Goal: Information Seeking & Learning: Check status

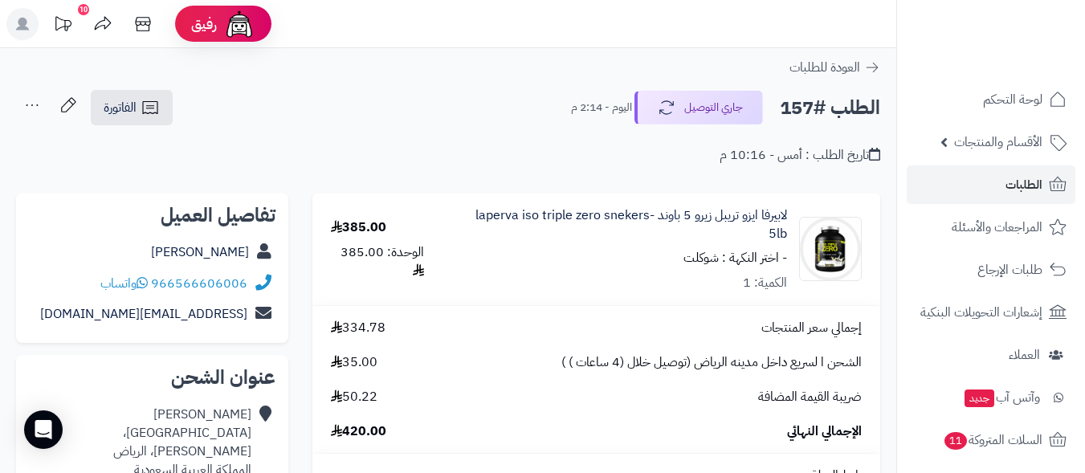
scroll to position [544, 0]
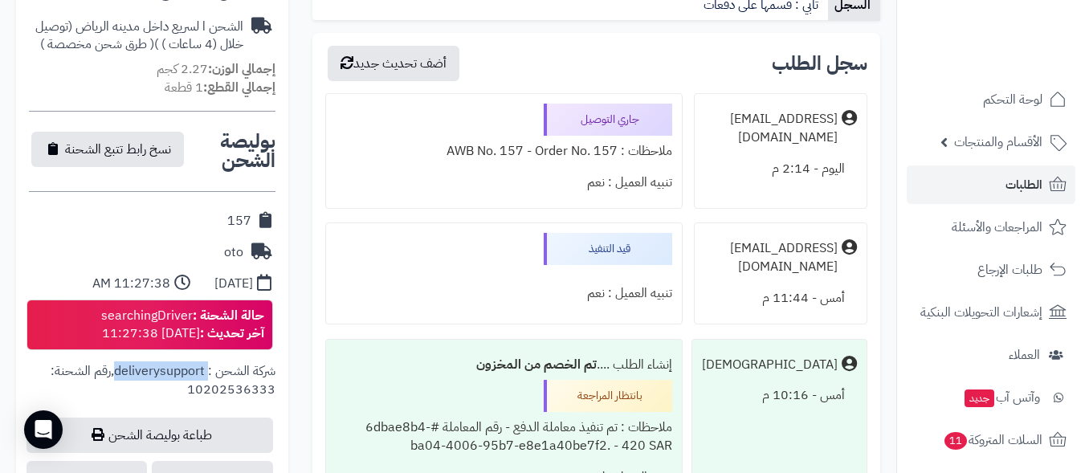
drag, startPoint x: 113, startPoint y: 366, endPoint x: 210, endPoint y: 363, distance: 96.5
click at [210, 363] on div "شركة الشحن : deliverysupport , رقم الشحنة: 10202536333" at bounding box center [152, 389] width 247 height 55
copy span "deliverysupport"
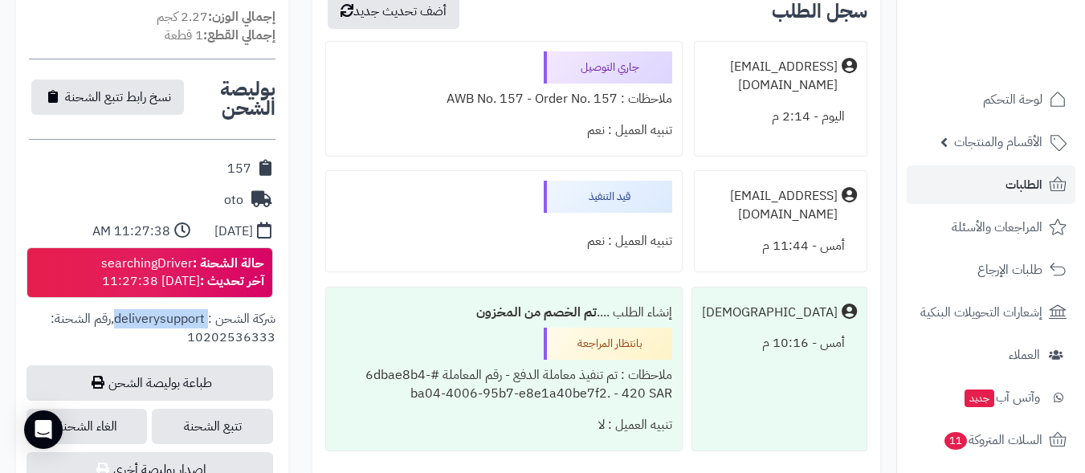
scroll to position [624, 0]
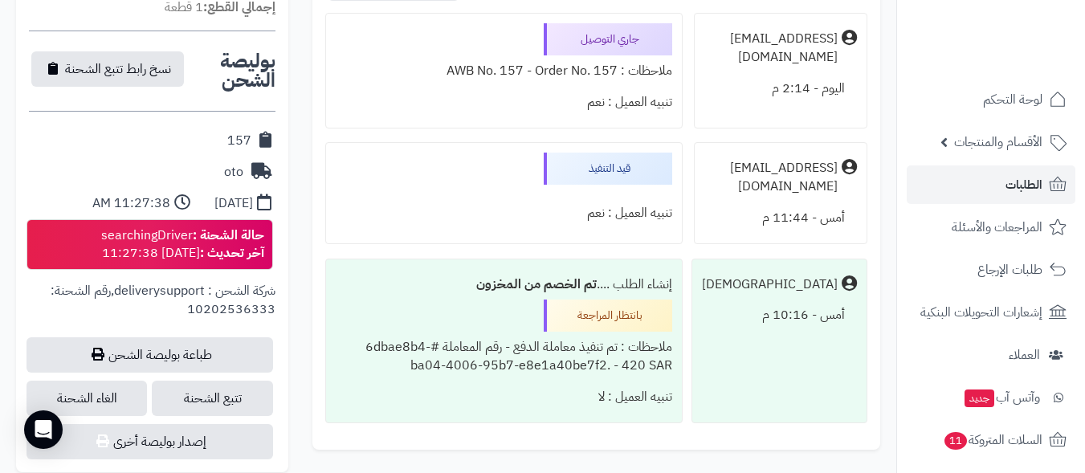
click at [124, 129] on div "157" at bounding box center [152, 140] width 247 height 31
drag, startPoint x: 98, startPoint y: 233, endPoint x: 191, endPoint y: 239, distance: 93.4
click at [191, 239] on div "حالة الشحنة : searchingDriver آخر تحديث : [DATE] 11:27:38" at bounding box center [182, 245] width 163 height 37
click at [129, 288] on span "شركة الشحن : deliverysupport" at bounding box center [194, 290] width 161 height 19
drag, startPoint x: 115, startPoint y: 292, endPoint x: 209, endPoint y: 292, distance: 94.0
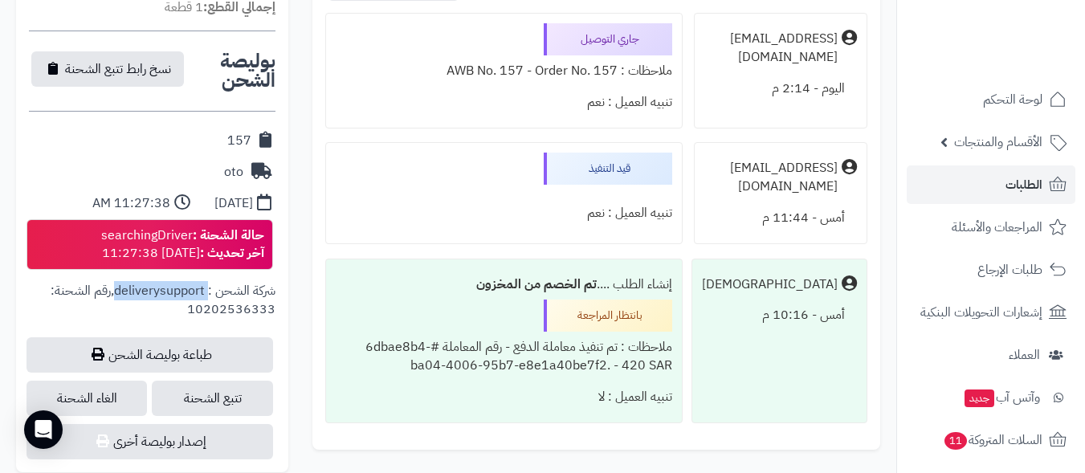
click at [209, 292] on span "شركة الشحن : deliverysupport" at bounding box center [194, 290] width 161 height 19
copy span "deliverysupport"
click at [192, 254] on div "حالة الشحنة : searchingDriver آخر تحديث : [DATE] 11:27:38" at bounding box center [182, 245] width 163 height 37
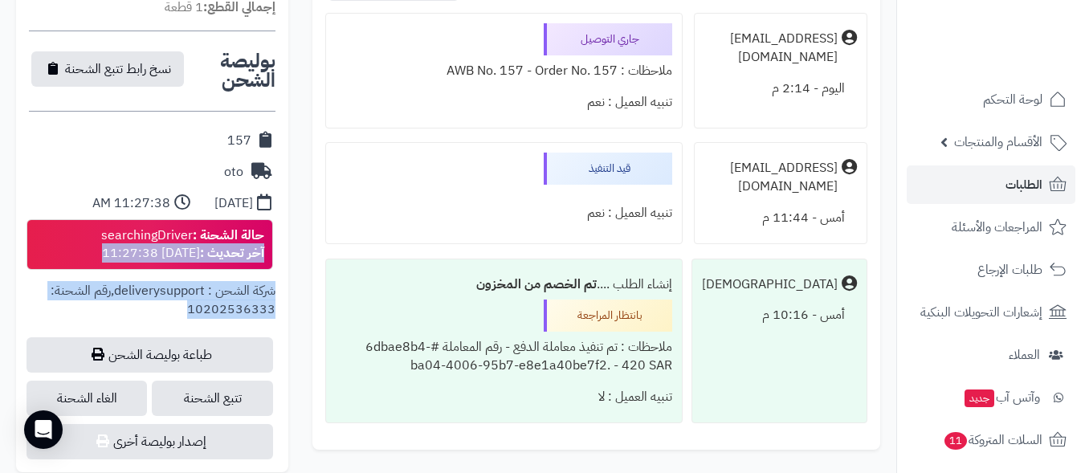
drag, startPoint x: 271, startPoint y: 306, endPoint x: 280, endPoint y: 260, distance: 46.8
click at [280, 260] on div "**********" at bounding box center [152, 180] width 272 height 586
click at [255, 312] on span "رقم الشحنة: 10202536333" at bounding box center [163, 300] width 225 height 38
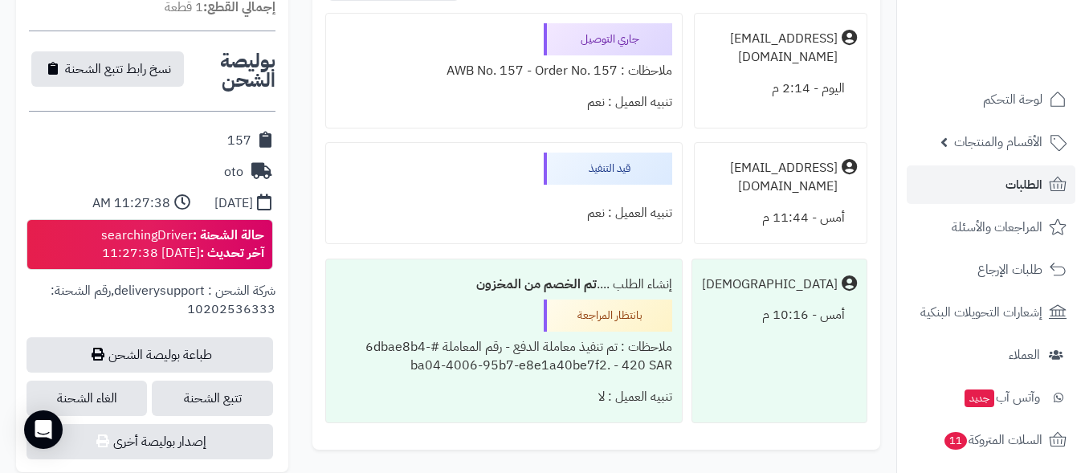
click at [255, 312] on span "رقم الشحنة: 10202536333" at bounding box center [163, 300] width 225 height 38
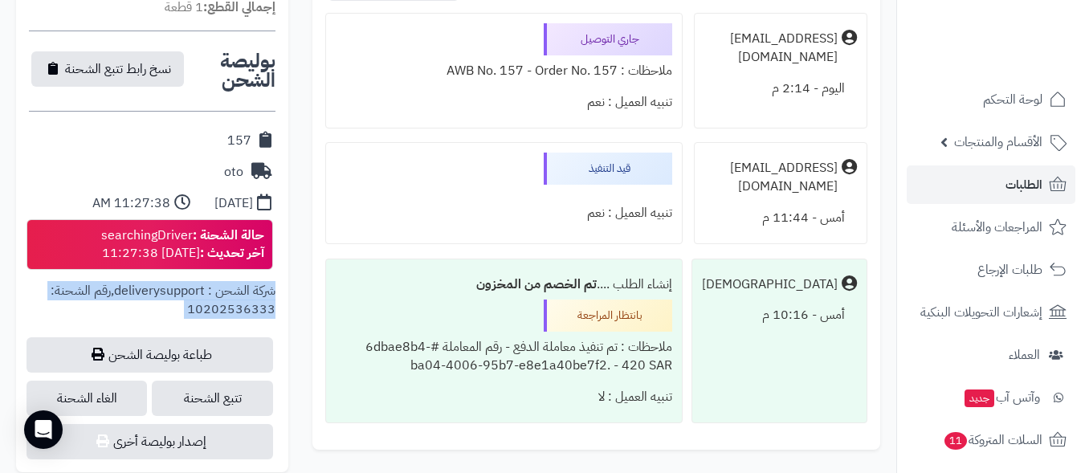
drag, startPoint x: 255, startPoint y: 312, endPoint x: 264, endPoint y: 291, distance: 22.4
click at [264, 291] on div "شركة الشحن : deliverysupport , رقم الشحنة: 10202536333" at bounding box center [152, 309] width 247 height 55
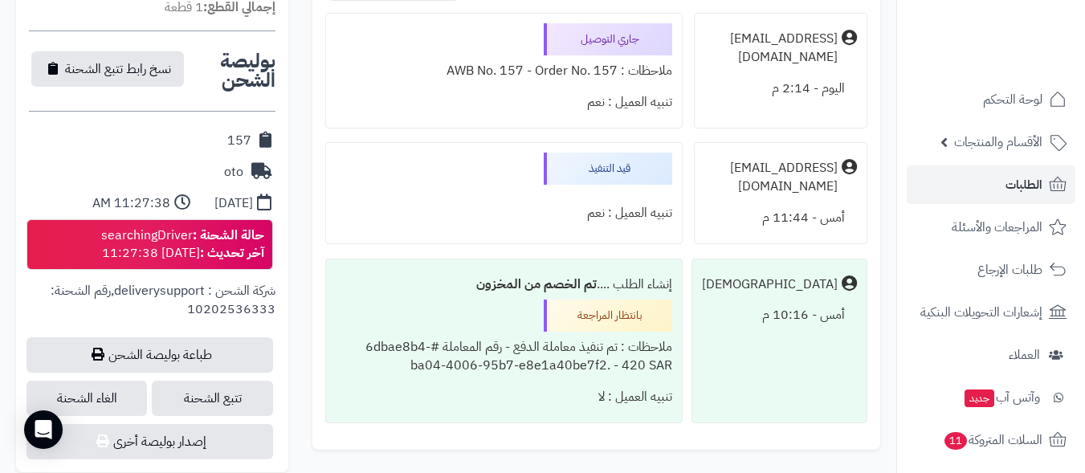
click at [117, 117] on div "**********" at bounding box center [152, 180] width 272 height 586
click at [131, 230] on div "حالة الشحنة : searchingDriver آخر تحديث : [DATE] 11:27:38" at bounding box center [182, 245] width 163 height 37
drag, startPoint x: 100, startPoint y: 235, endPoint x: 192, endPoint y: 236, distance: 92.4
click at [192, 236] on div "حالة الشحنة : searchingDriver آخر تحديث : [DATE] 11:27:38" at bounding box center [182, 245] width 163 height 37
copy div "searchingDriver"
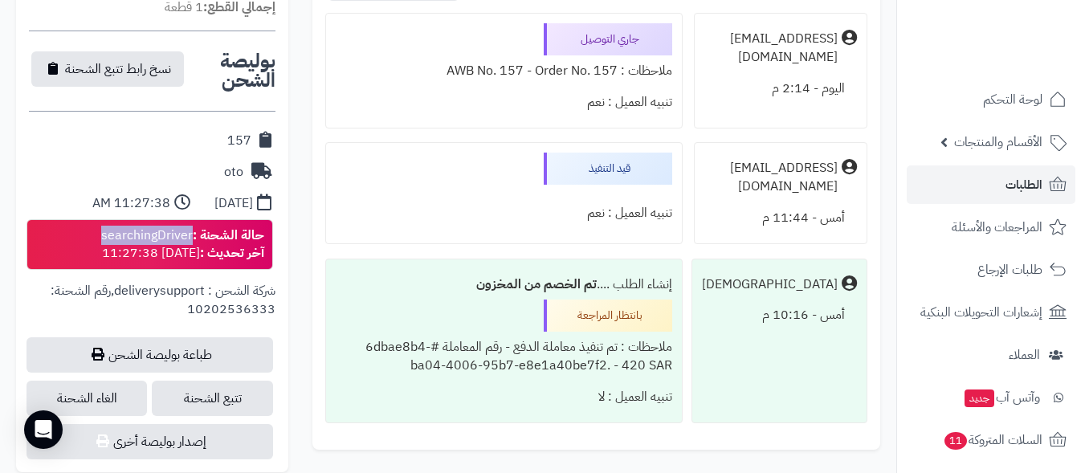
copy div "searchingDriver"
click at [145, 299] on span "شركة الشحن : deliverysupport" at bounding box center [194, 290] width 161 height 19
drag, startPoint x: 114, startPoint y: 292, endPoint x: 206, endPoint y: 293, distance: 92.4
click at [206, 293] on span "شركة الشحن : deliverysupport" at bounding box center [194, 290] width 161 height 19
copy span "deliverysupport"
